Goal: Task Accomplishment & Management: Manage account settings

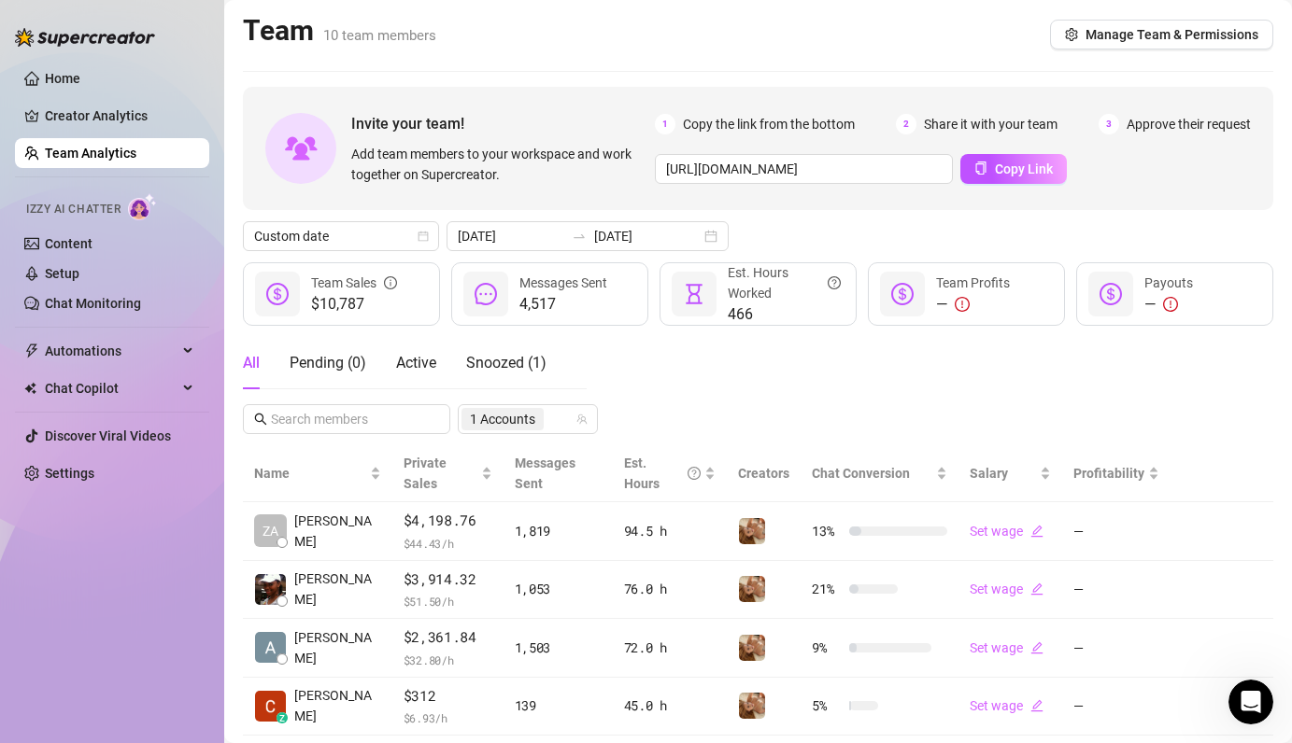
click at [92, 155] on link "Team Analytics" at bounding box center [91, 153] width 92 height 15
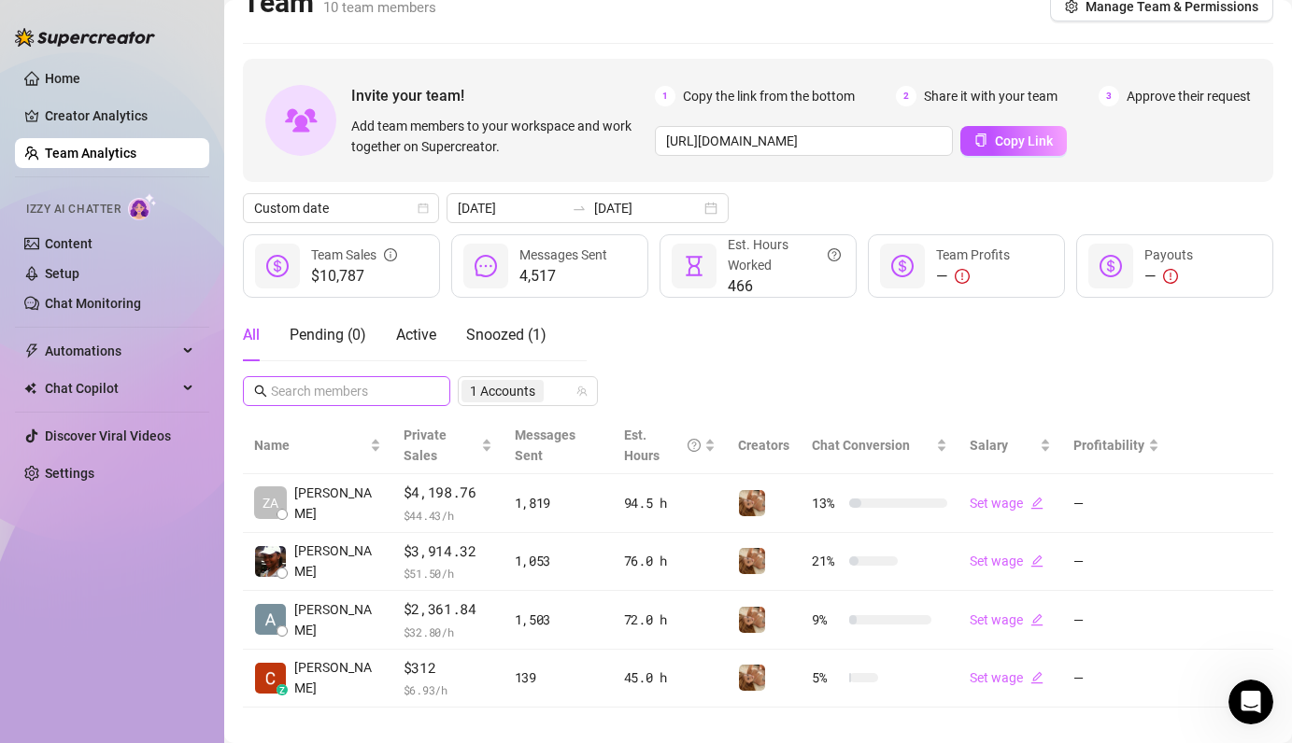
click at [392, 403] on span at bounding box center [346, 391] width 207 height 30
click at [377, 395] on input "text" at bounding box center [347, 391] width 153 height 21
click at [558, 389] on div "1 Accounts" at bounding box center [517, 391] width 113 height 26
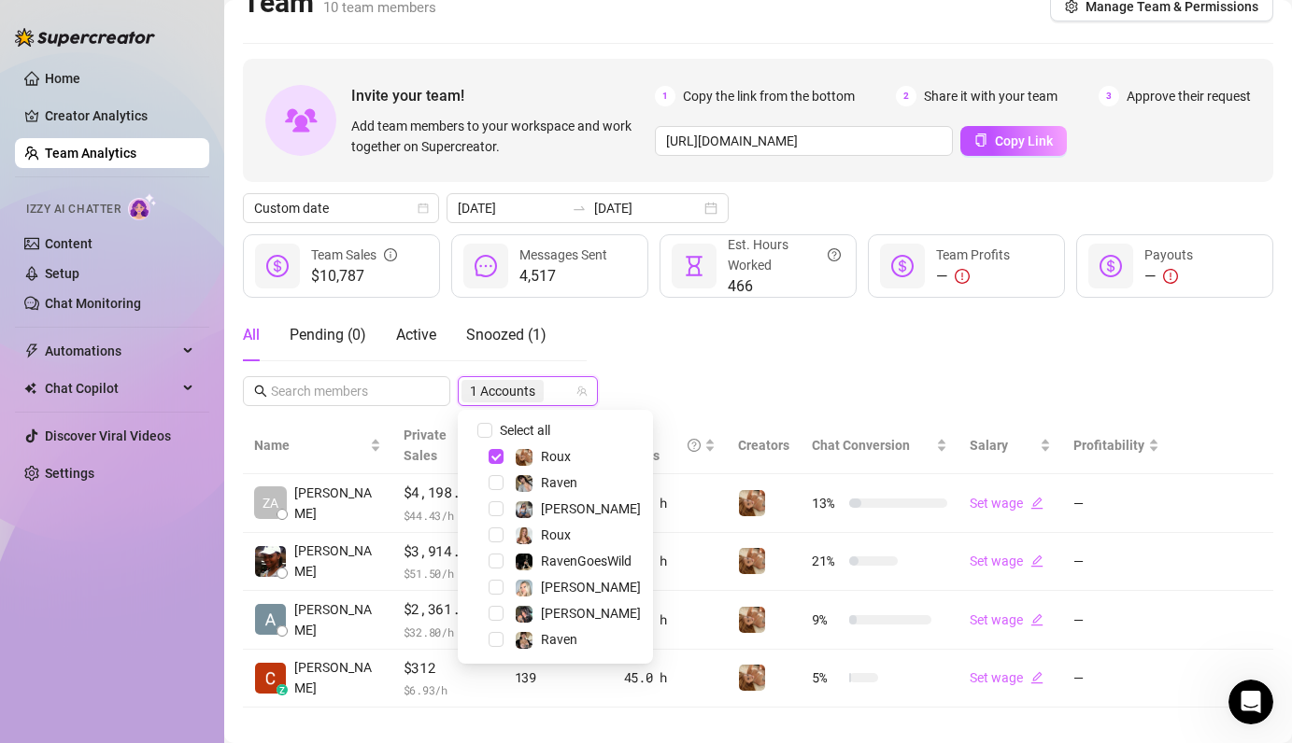
click at [470, 426] on span at bounding box center [473, 430] width 22 height 22
click at [482, 430] on input "Select all" at bounding box center [484, 430] width 15 height 15
click at [729, 372] on div "All Pending ( 0 ) Active Snoozed ( 1 ) All Accounts" at bounding box center [758, 357] width 1030 height 97
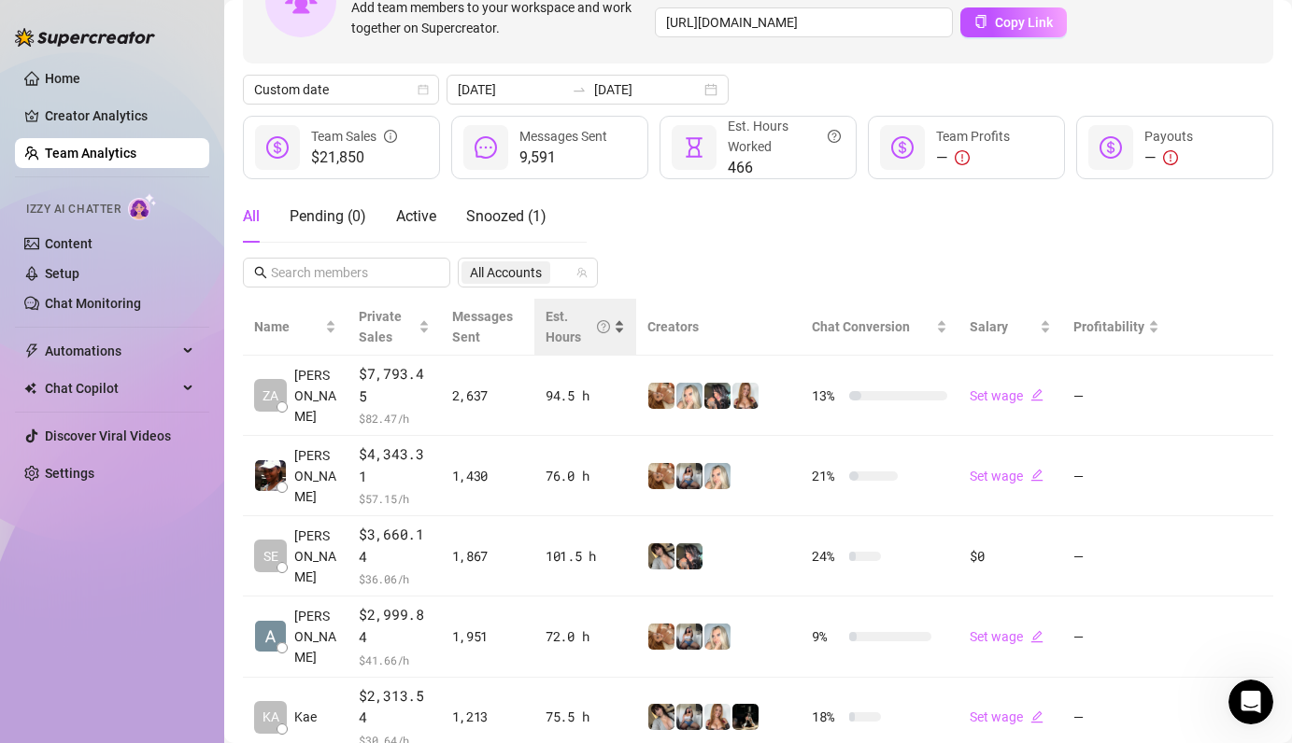
scroll to position [148, 0]
click at [542, 266] on span "All Accounts" at bounding box center [506, 272] width 72 height 21
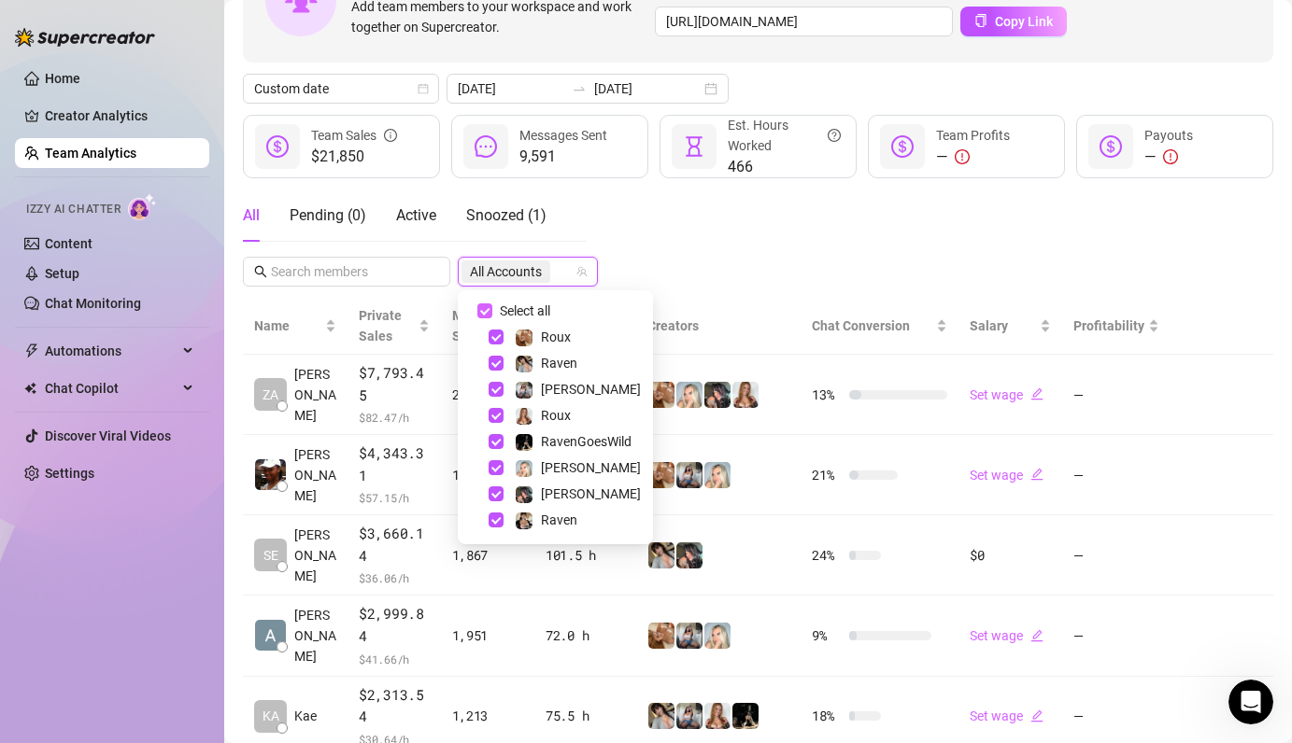
click at [481, 312] on input "Select all" at bounding box center [484, 311] width 15 height 15
checkbox input "false"
click at [493, 332] on span "Select tree node" at bounding box center [495, 337] width 15 height 15
click at [679, 278] on div "Invite your team! Add team members to your workspace and work together on Super…" at bounding box center [758, 425] width 1030 height 973
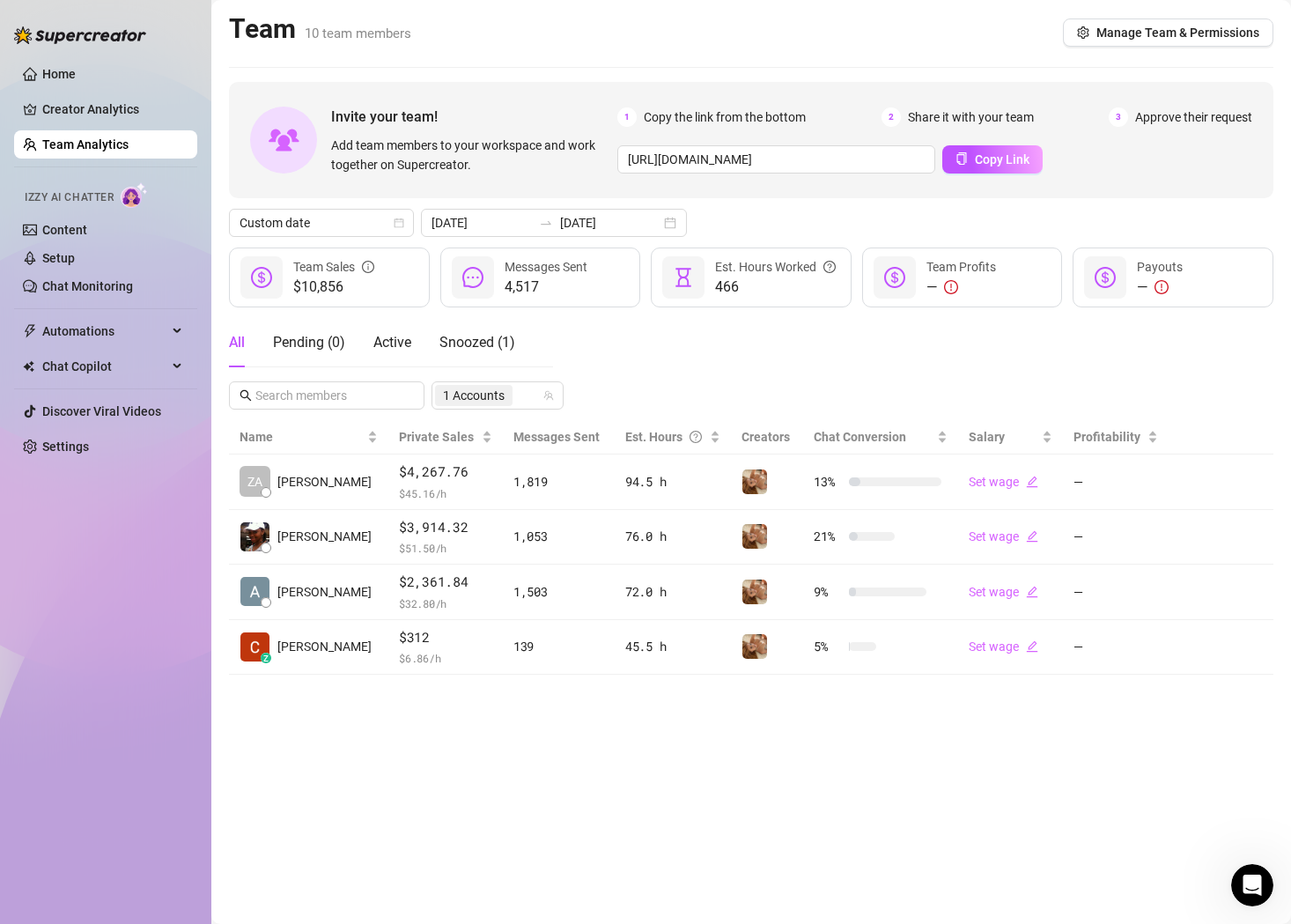
scroll to position [0, 0]
